Goal: Task Accomplishment & Management: Use online tool/utility

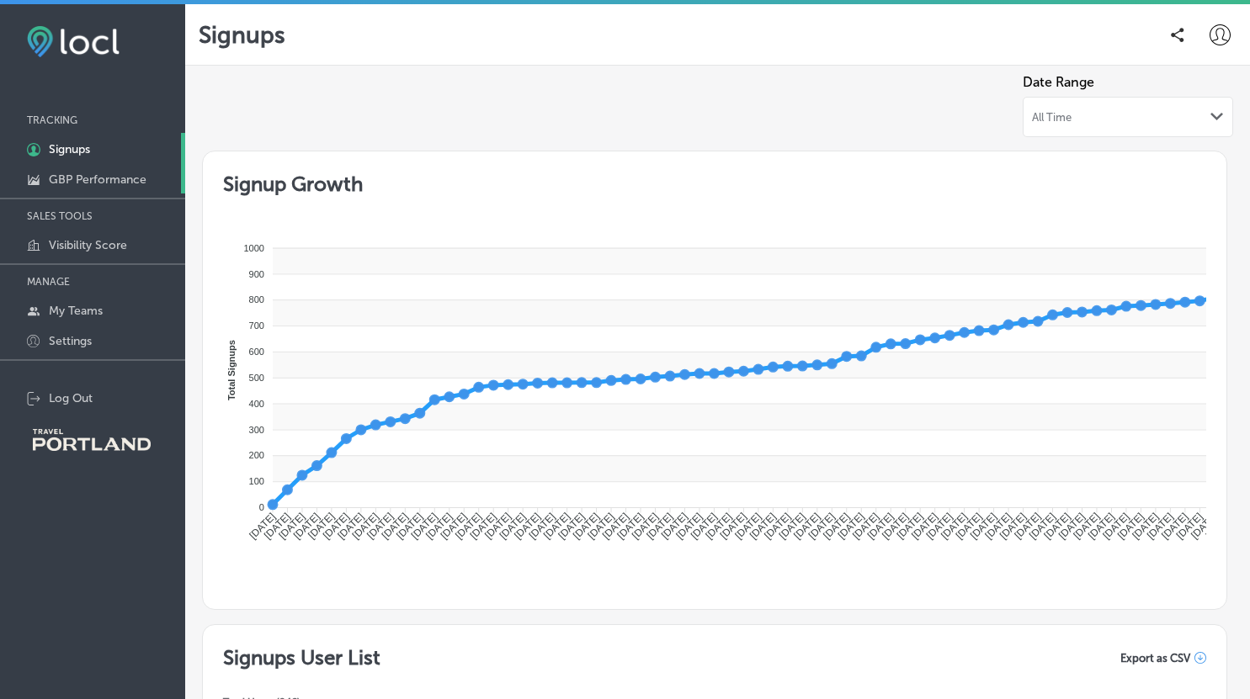
click at [136, 170] on link "GBP Performance" at bounding box center [92, 178] width 185 height 30
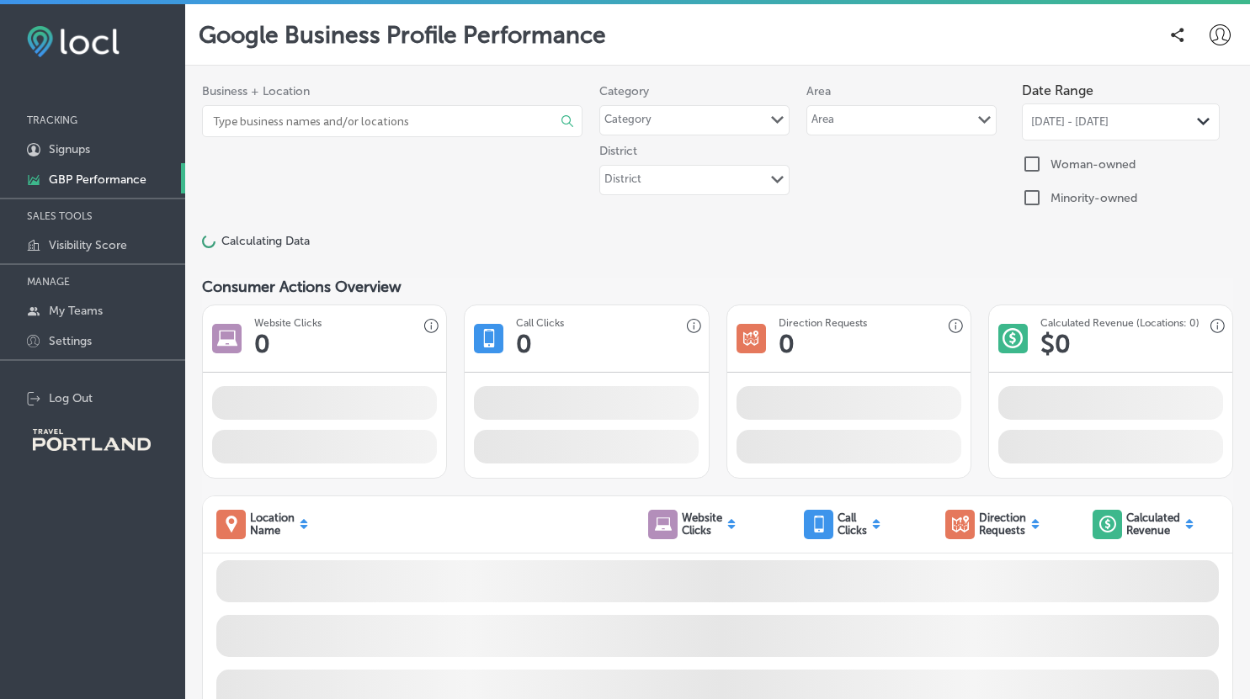
click at [355, 135] on input at bounding box center [368, 121] width 315 height 30
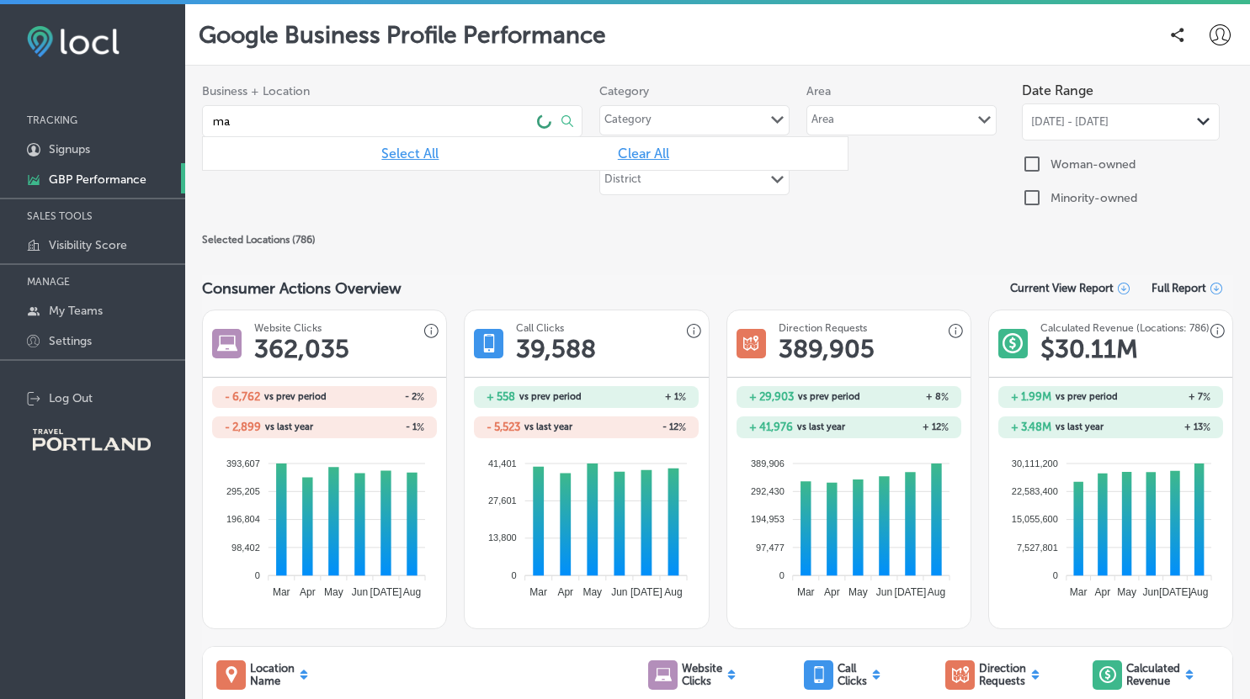
type input "m"
type input "la patroncita"
